Goal: Transaction & Acquisition: Purchase product/service

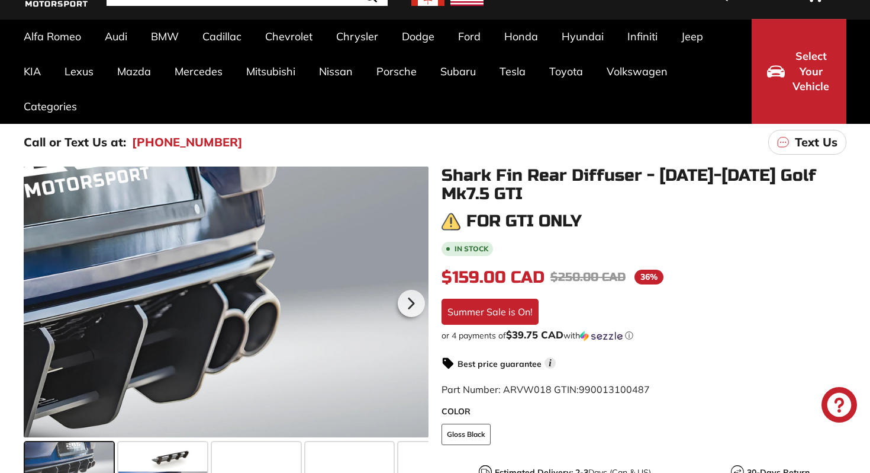
scroll to position [134, 0]
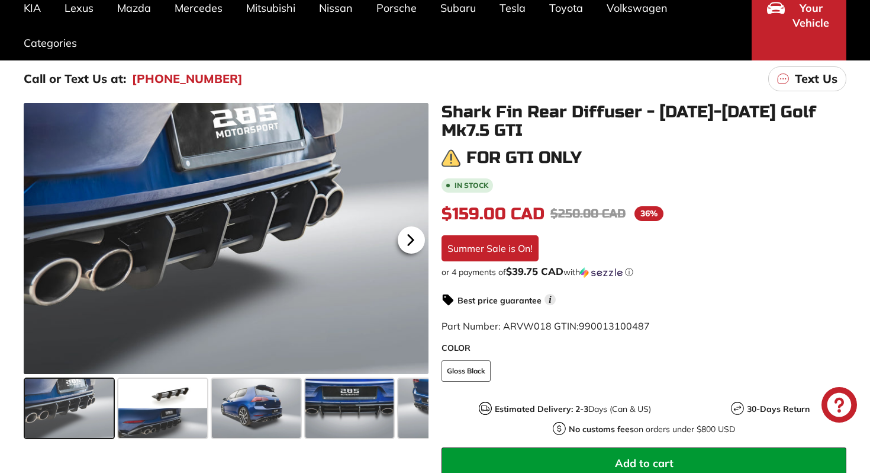
click at [407, 240] on icon at bounding box center [410, 239] width 27 height 27
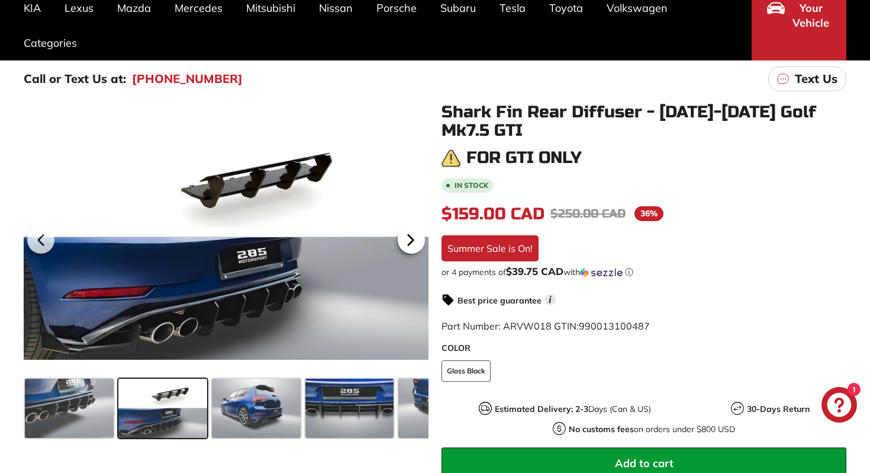
click at [407, 240] on icon at bounding box center [410, 239] width 27 height 27
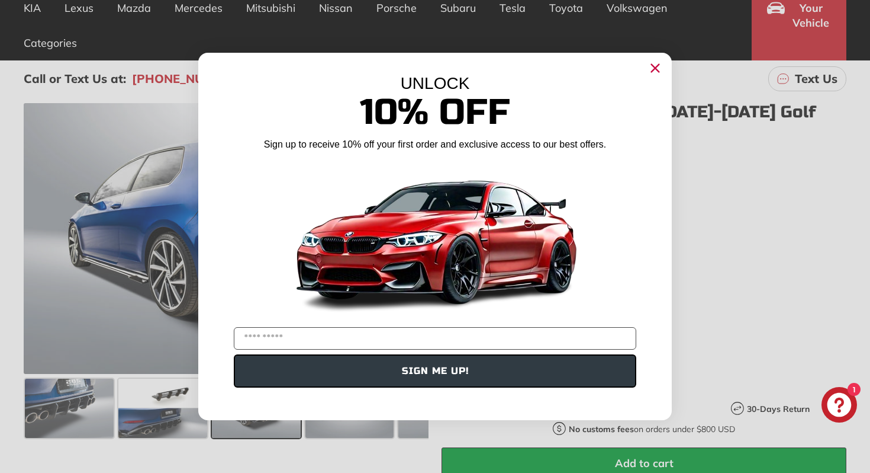
click at [652, 72] on icon "Close dialog" at bounding box center [656, 69] width 8 height 8
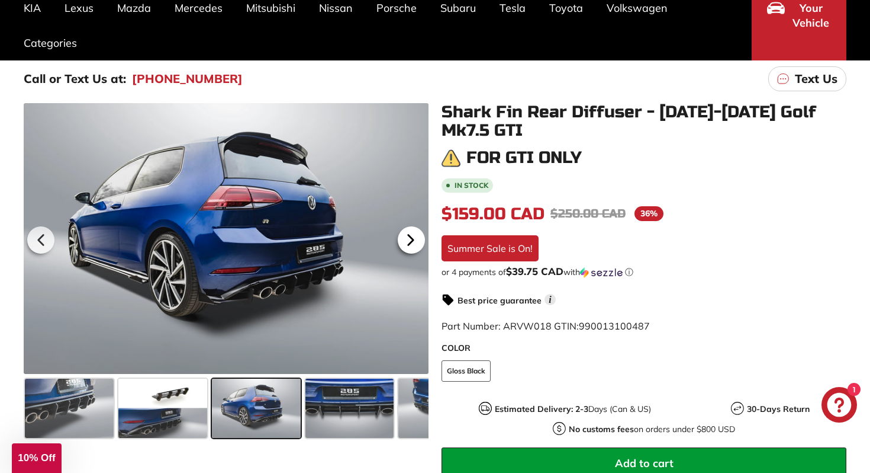
click at [409, 237] on icon at bounding box center [411, 240] width 5 height 10
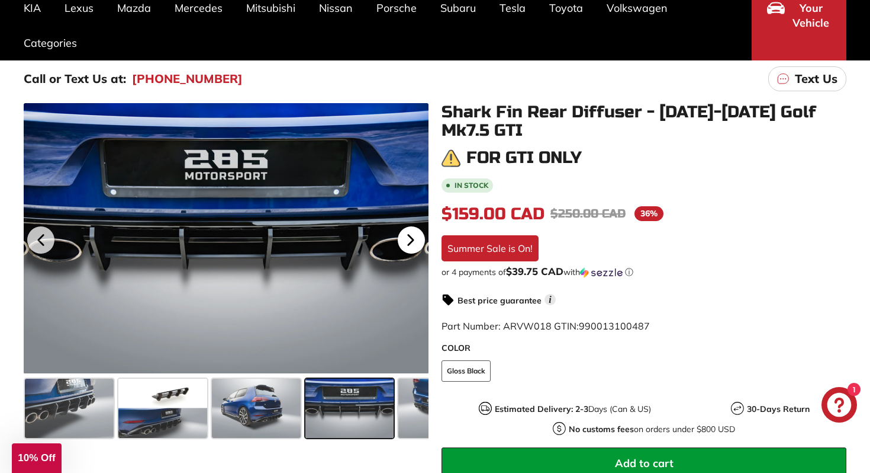
click at [409, 237] on icon at bounding box center [411, 240] width 5 height 10
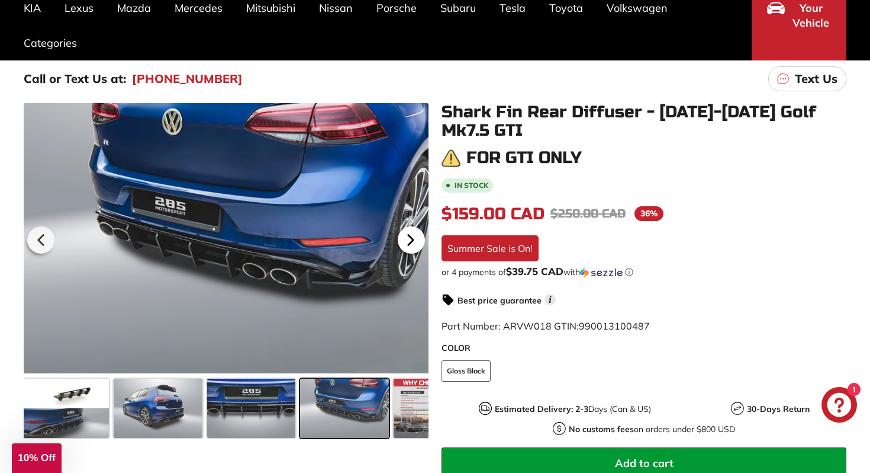
scroll to position [0, 125]
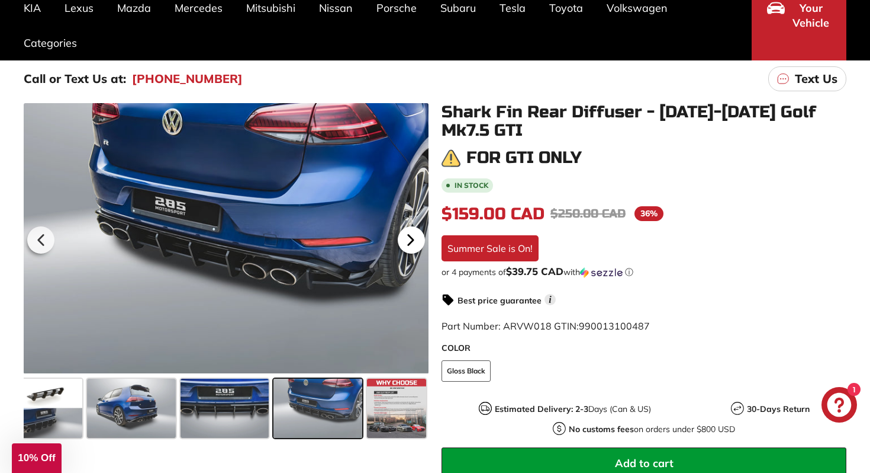
click at [410, 237] on icon at bounding box center [411, 240] width 5 height 10
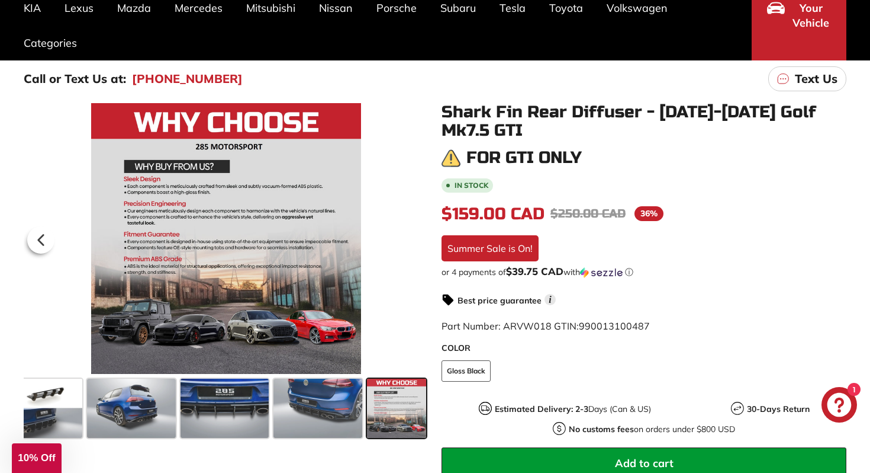
click at [410, 237] on div at bounding box center [226, 238] width 405 height 271
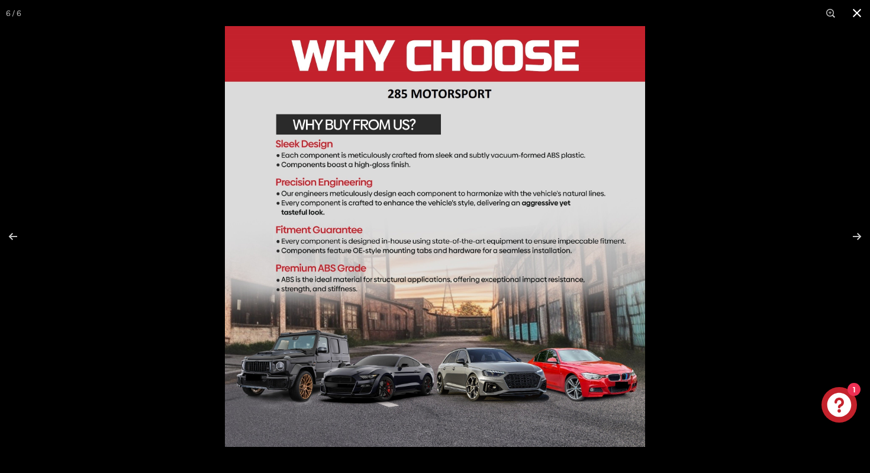
click at [856, 20] on button at bounding box center [857, 13] width 26 height 26
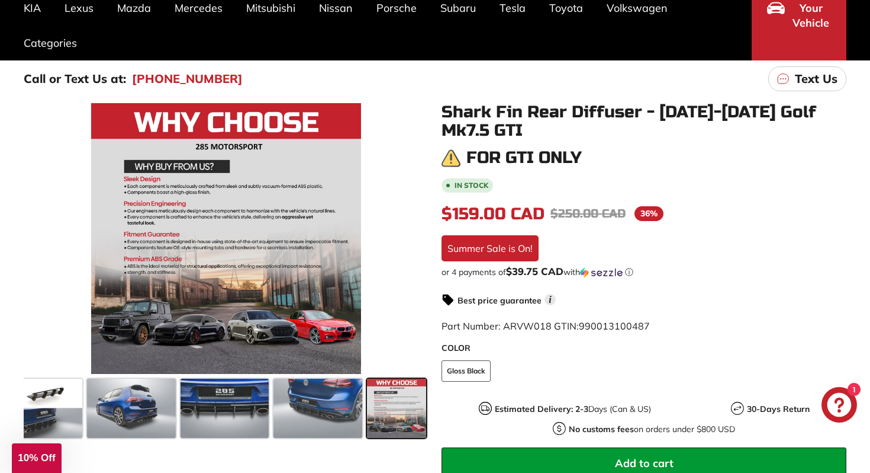
click at [0, 0] on div "ⓘ" at bounding box center [0, 0] width 0 height 0
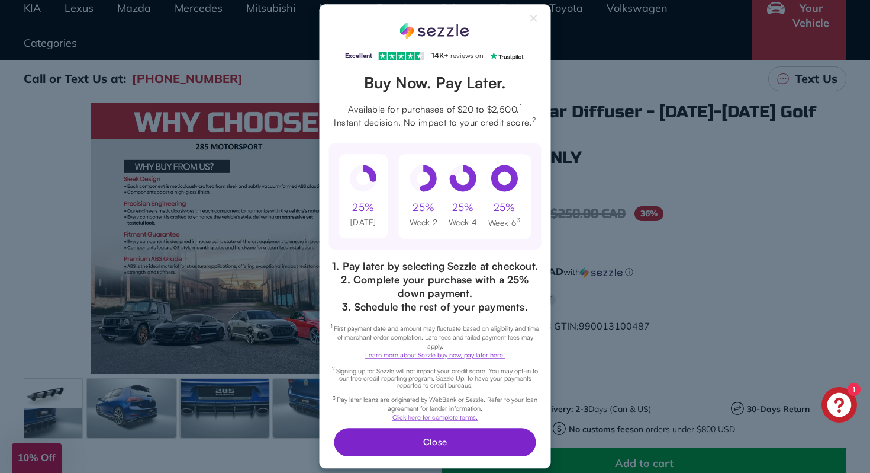
click at [420, 439] on button "Close" at bounding box center [435, 442] width 202 height 28
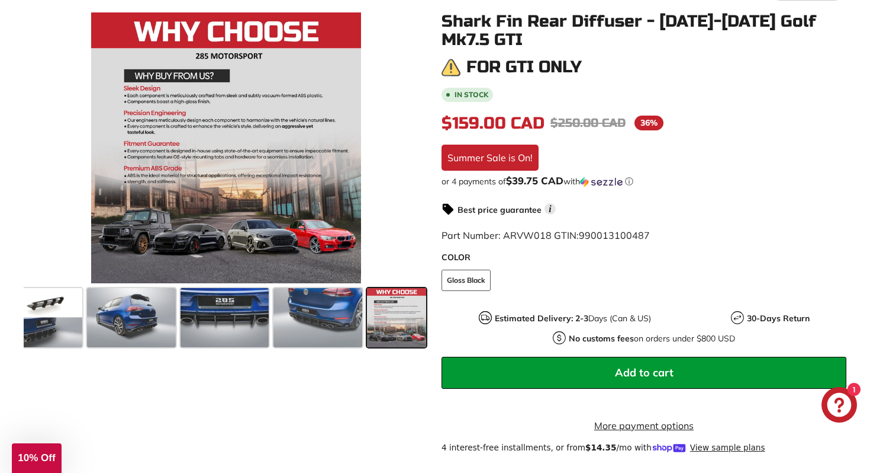
scroll to position [240, 0]
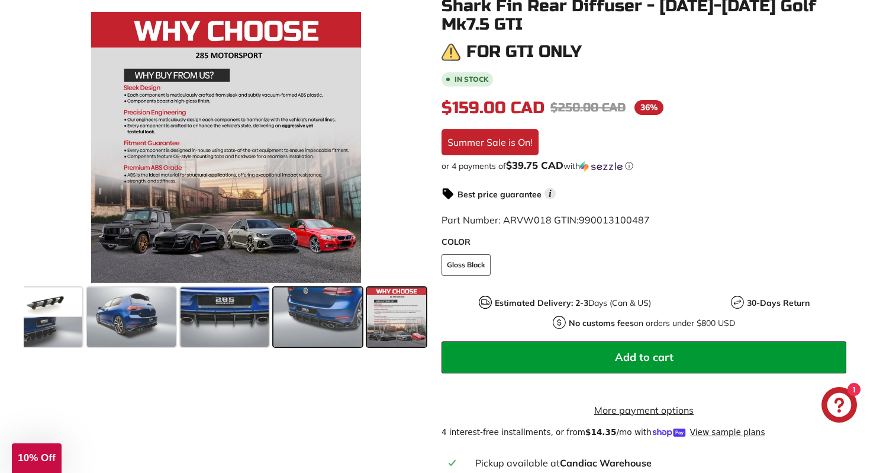
click at [315, 300] on span at bounding box center [318, 316] width 89 height 59
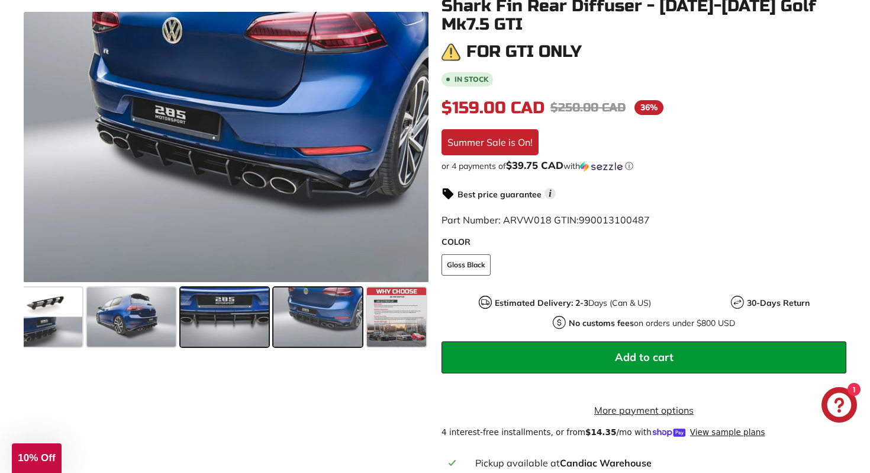
click at [230, 327] on span at bounding box center [225, 316] width 89 height 59
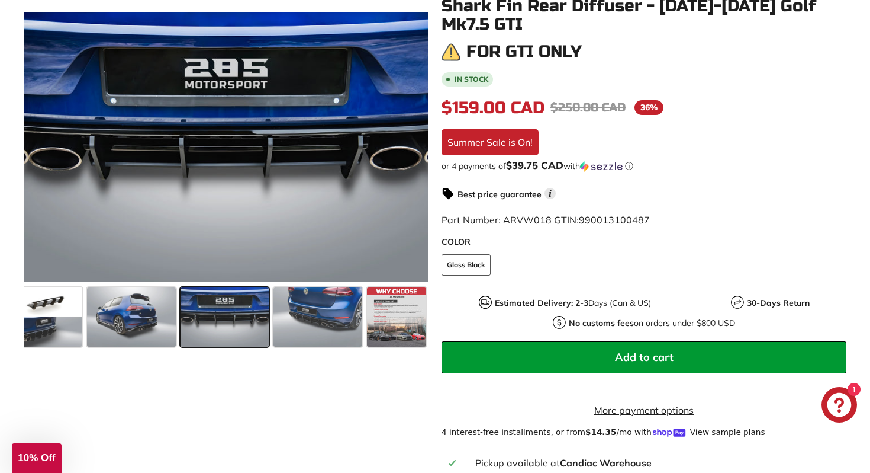
click at [598, 362] on button "Add to cart" at bounding box center [644, 357] width 405 height 32
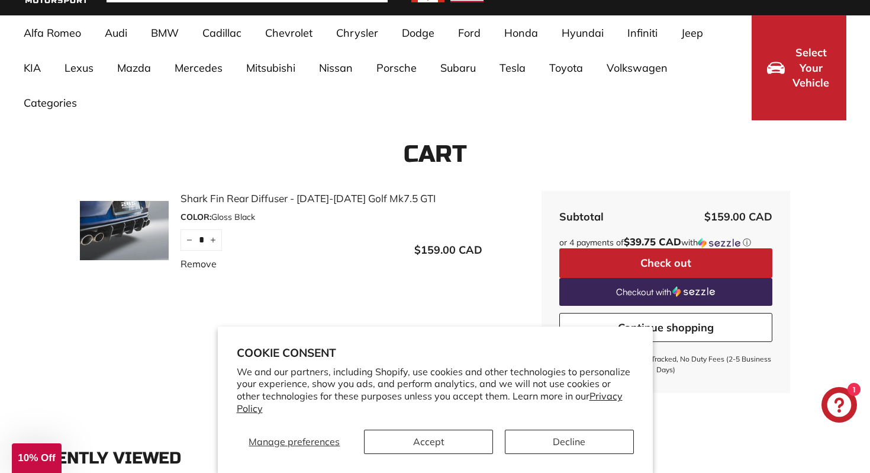
scroll to position [90, 0]
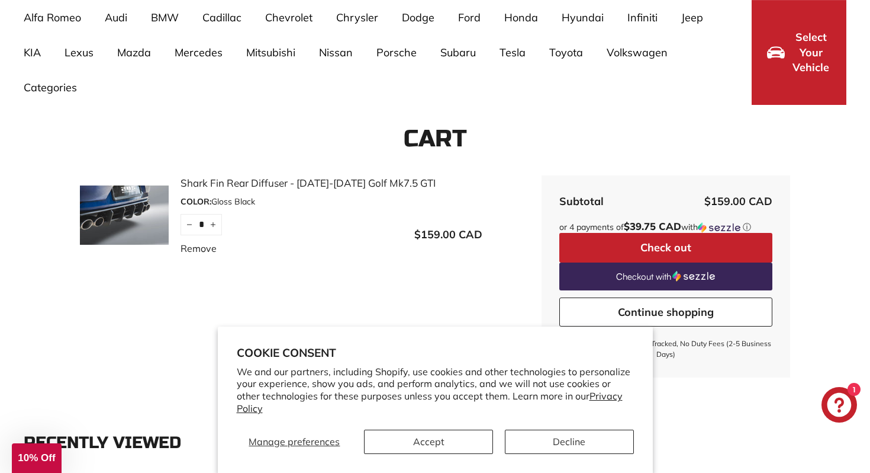
click at [643, 316] on link "Continue shopping" at bounding box center [666, 312] width 213 height 30
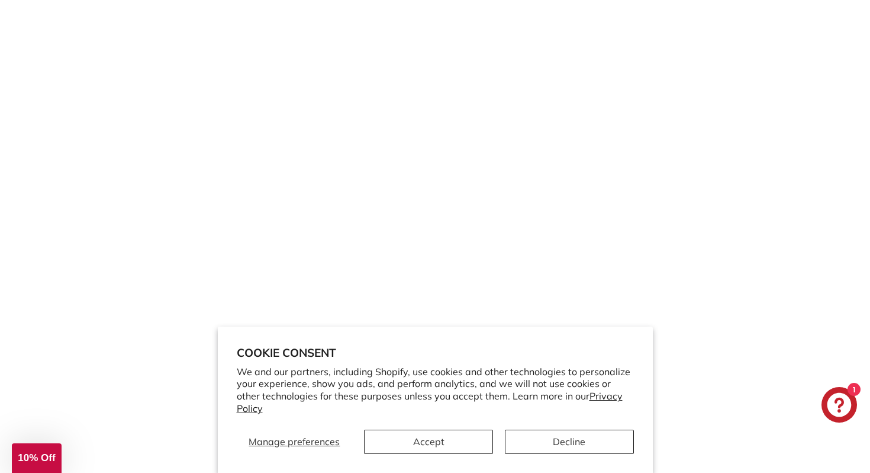
click at [410, 428] on div "Manage preferences Accept Decline" at bounding box center [435, 436] width 397 height 33
click at [407, 438] on button "Accept" at bounding box center [428, 441] width 129 height 24
